Goal: Check status: Check status

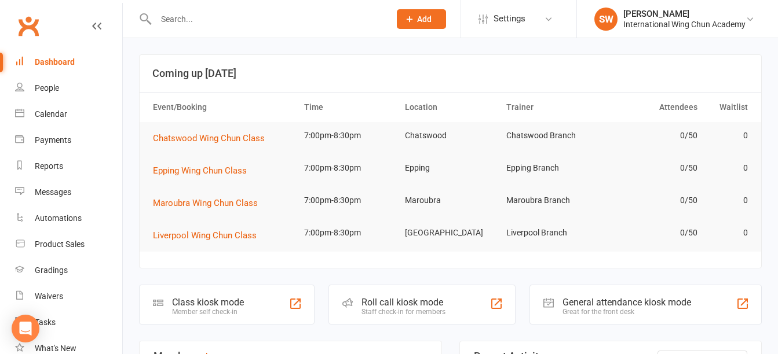
click at [69, 64] on div "Dashboard" at bounding box center [55, 61] width 40 height 9
click at [283, 27] on div at bounding box center [260, 19] width 243 height 38
click at [283, 21] on input "text" at bounding box center [266, 19] width 229 height 16
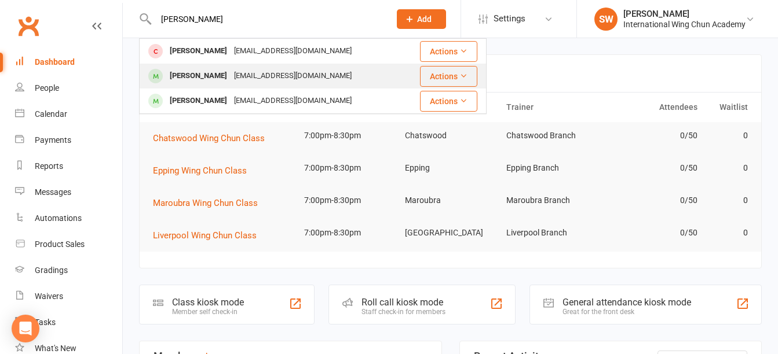
type input "[PERSON_NAME]"
click at [290, 71] on div "[EMAIL_ADDRESS][DOMAIN_NAME]" at bounding box center [292, 76] width 124 height 17
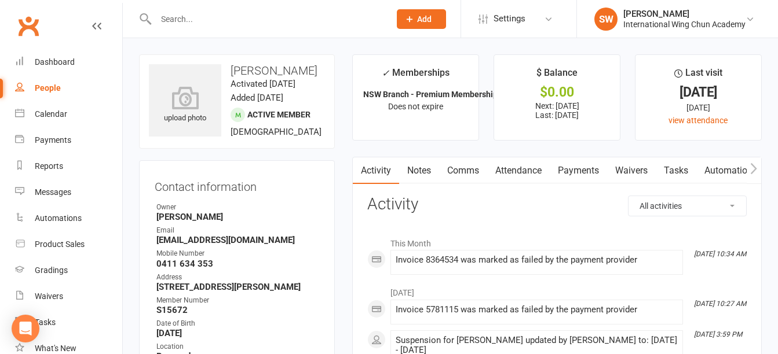
click at [575, 168] on link "Payments" at bounding box center [577, 170] width 57 height 27
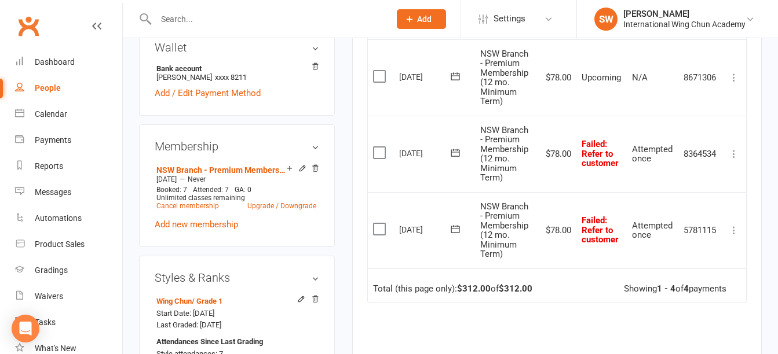
scroll to position [405, 0]
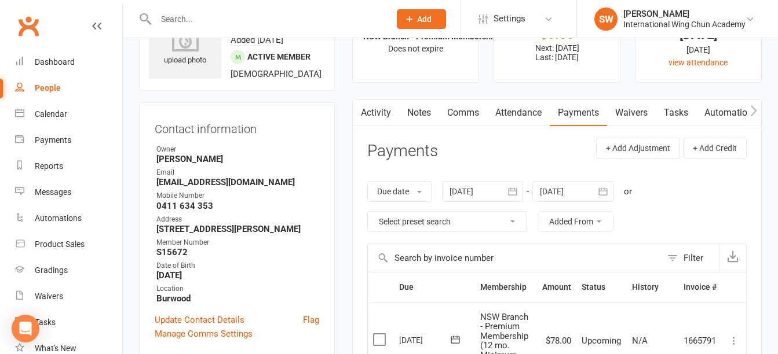
click at [471, 189] on div at bounding box center [482, 191] width 81 height 21
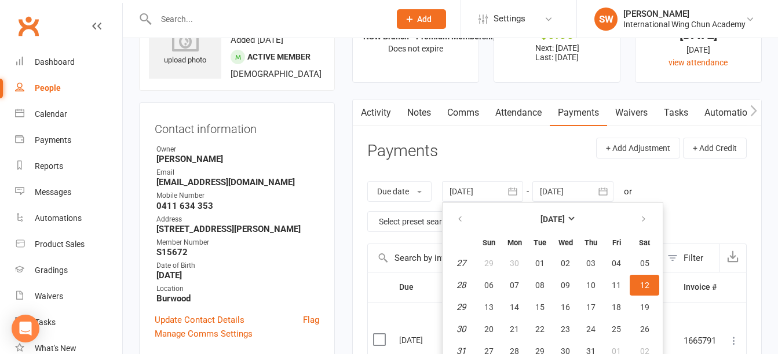
scroll to position [89, 0]
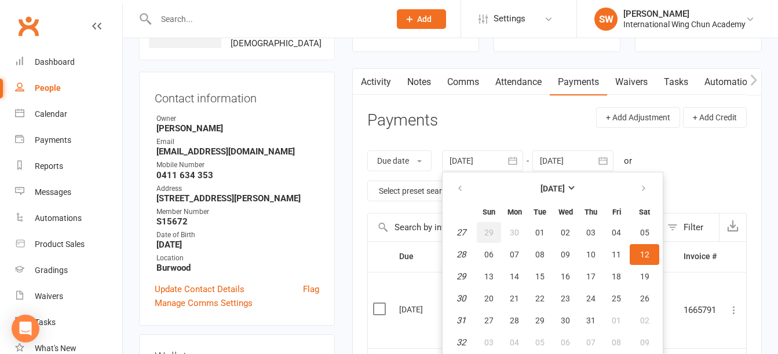
click at [492, 230] on span "29" at bounding box center [488, 232] width 9 height 9
type input "[DATE]"
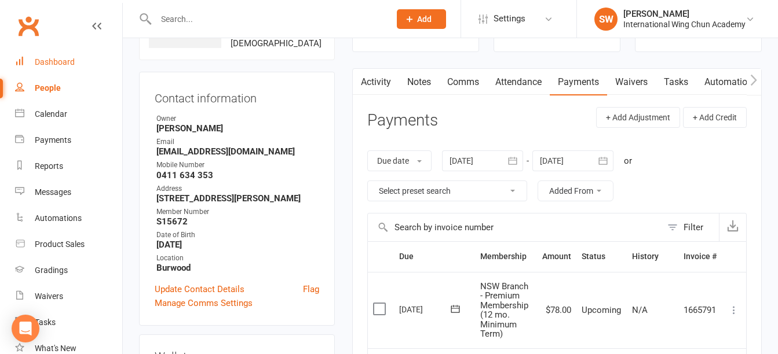
click at [56, 58] on div "Dashboard" at bounding box center [55, 61] width 40 height 9
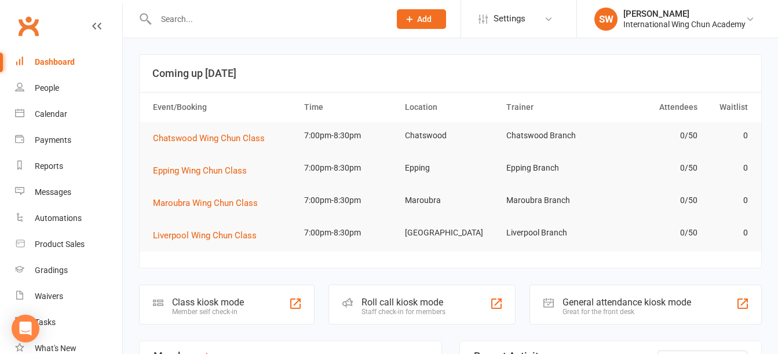
click at [53, 60] on div "Dashboard" at bounding box center [55, 61] width 40 height 9
